Goal: Information Seeking & Learning: Find specific fact

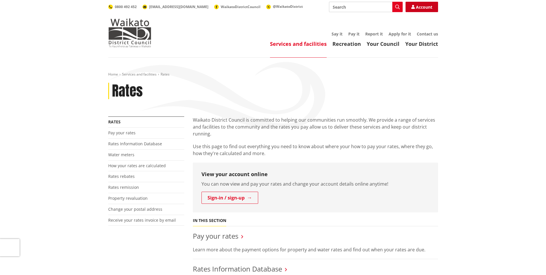
click at [428, 5] on link "Account" at bounding box center [422, 7] width 33 height 10
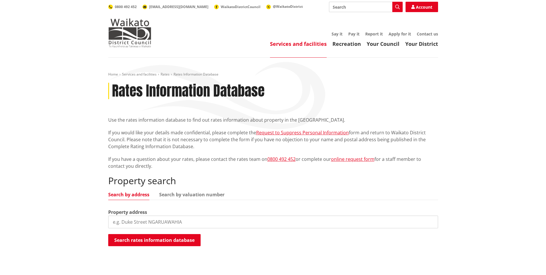
click at [130, 221] on input "search" at bounding box center [273, 221] width 330 height 13
type input "1 Loader Place"
click at [181, 239] on button "Search rates information database" at bounding box center [154, 240] width 92 height 12
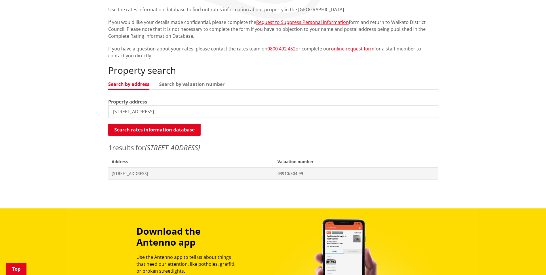
scroll to position [122, 0]
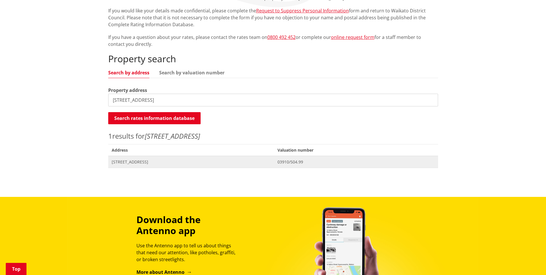
click at [144, 162] on span "1 Loader Place POKENO" at bounding box center [191, 162] width 159 height 6
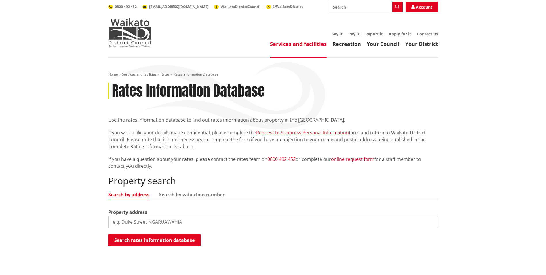
scroll to position [122, 0]
